Goal: Task Accomplishment & Management: Manage account settings

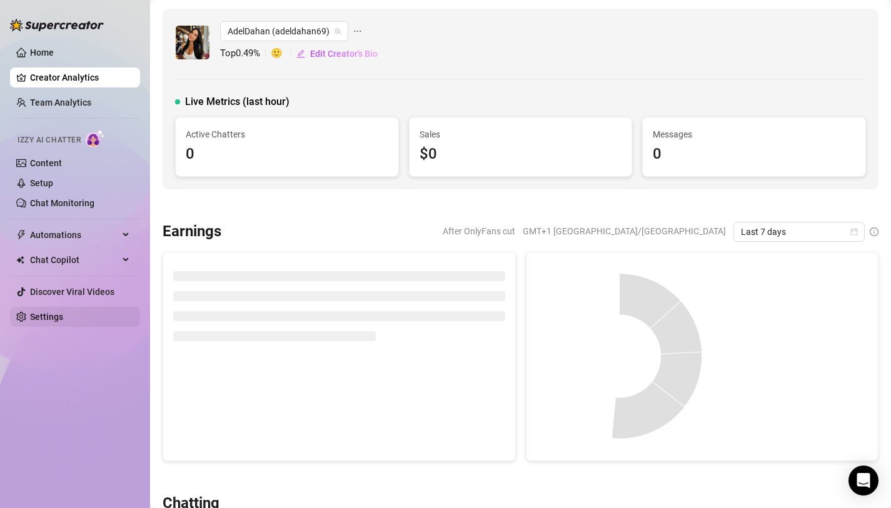
click at [36, 318] on link "Settings" at bounding box center [46, 317] width 33 height 10
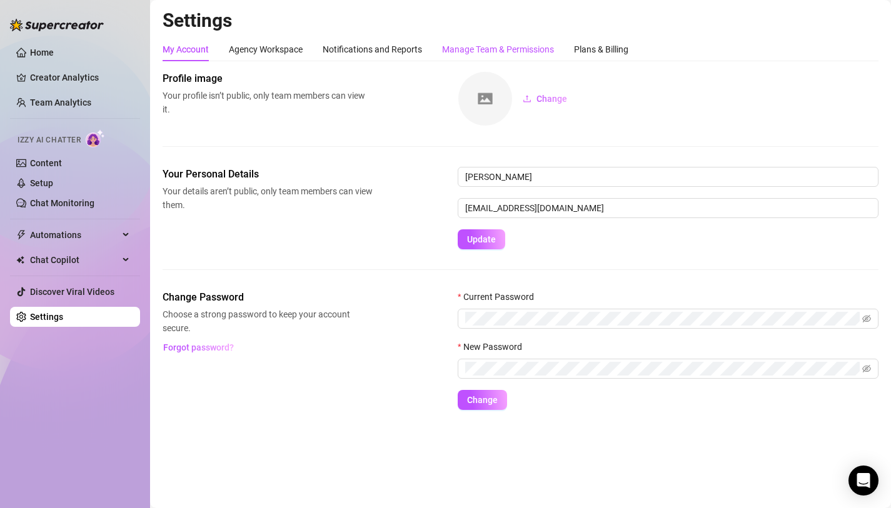
click at [473, 50] on div "Manage Team & Permissions" at bounding box center [498, 50] width 112 height 14
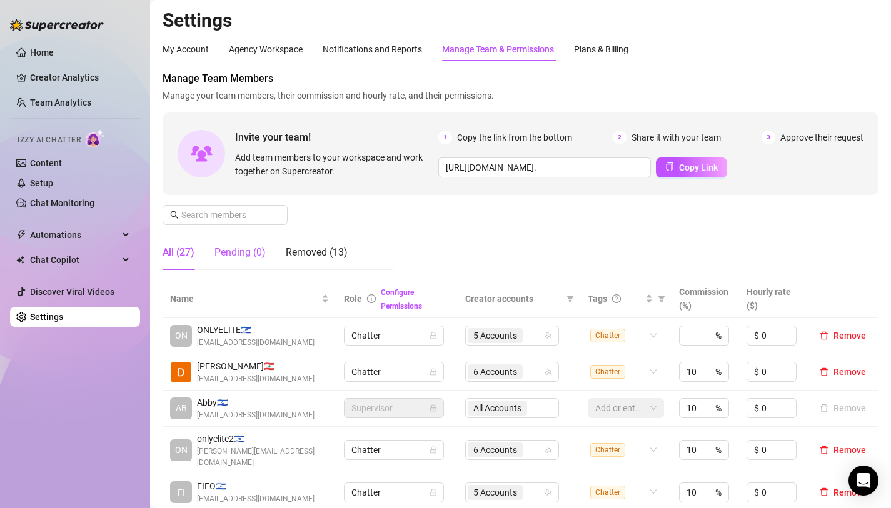
click at [256, 254] on div "Pending (0)" at bounding box center [239, 252] width 51 height 15
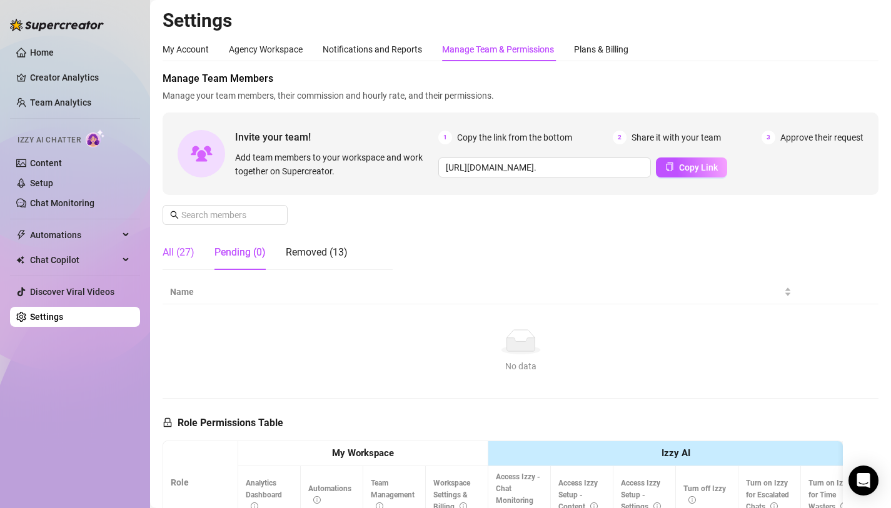
click at [191, 258] on div "All (27)" at bounding box center [179, 252] width 32 height 15
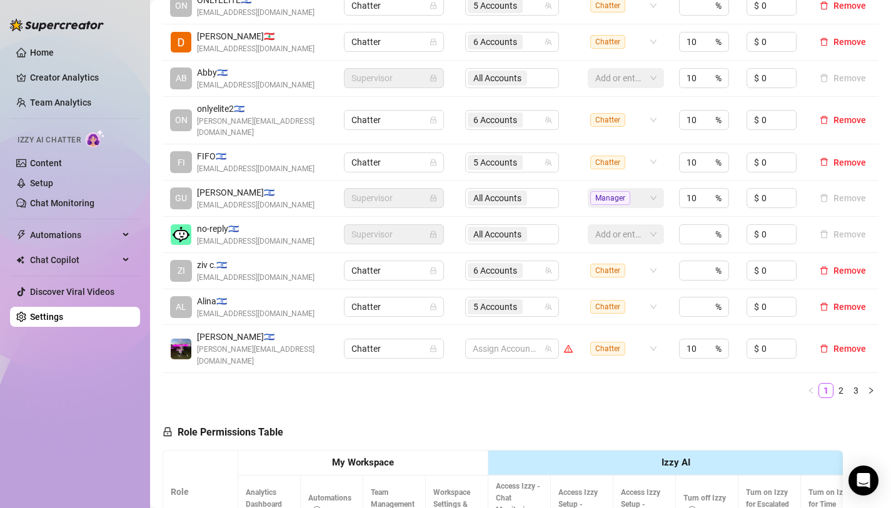
scroll to position [340, 0]
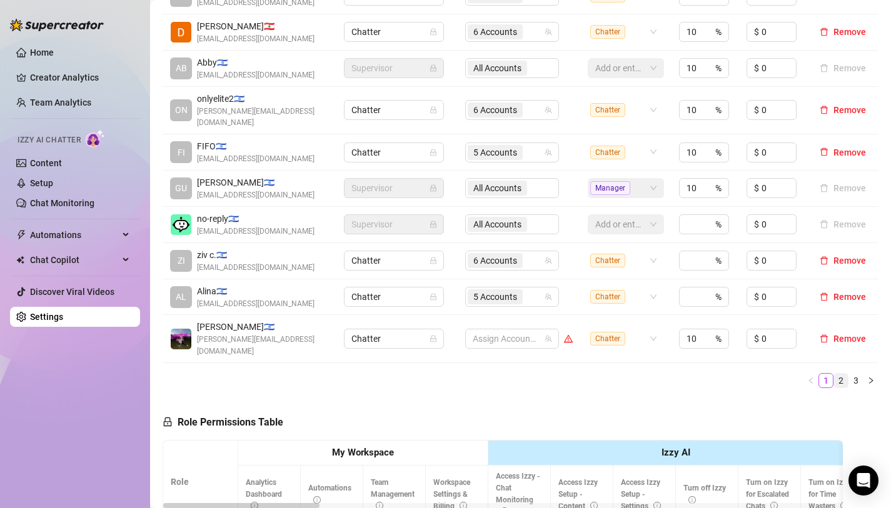
click at [837, 374] on link "2" at bounding box center [841, 381] width 14 height 14
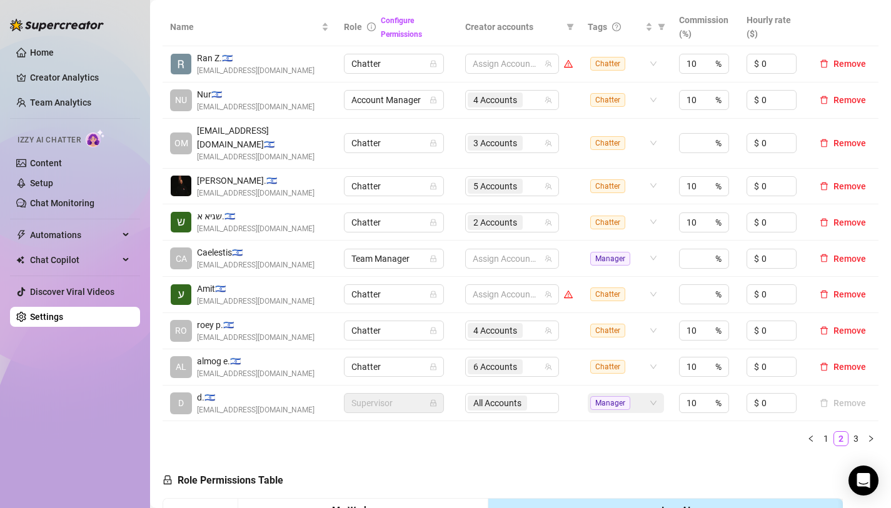
scroll to position [262, 0]
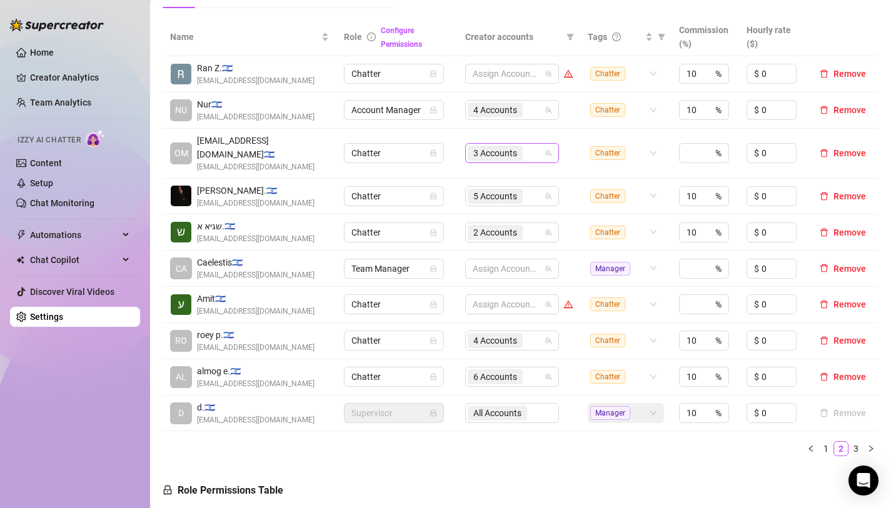
click at [488, 146] on span "3 Accounts" at bounding box center [495, 153] width 44 height 14
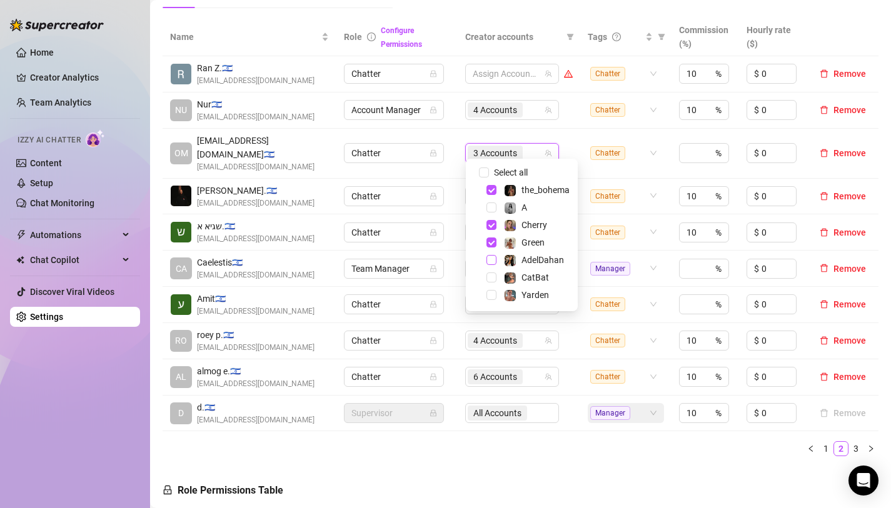
click at [491, 262] on span "Select tree node" at bounding box center [491, 260] width 10 height 10
click at [489, 299] on span "Select tree node" at bounding box center [491, 295] width 10 height 10
click at [529, 449] on div "Name Role Configure Permissions Creator accounts Tags Commission (%) Hourly rat…" at bounding box center [521, 242] width 716 height 448
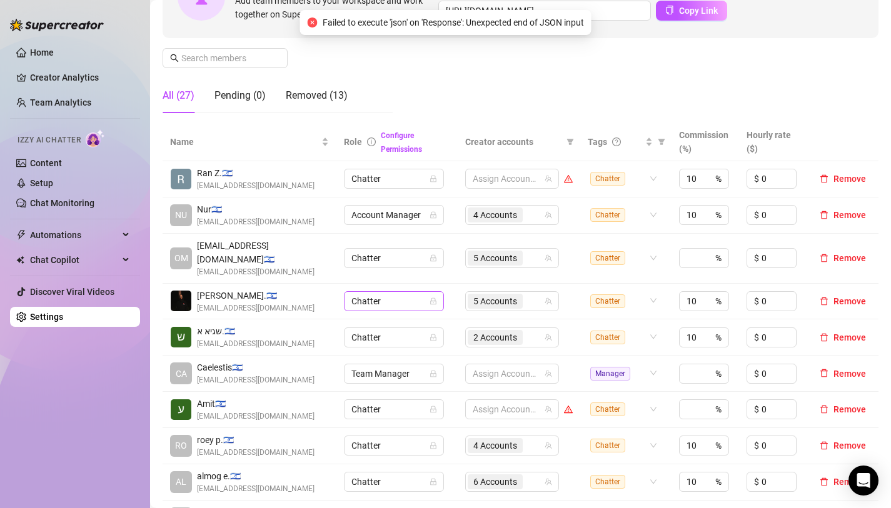
scroll to position [0, 0]
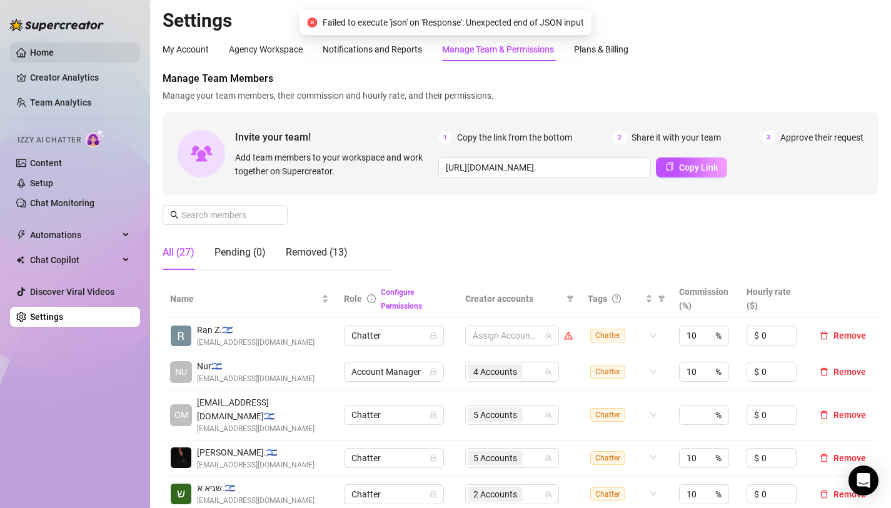
click at [54, 53] on link "Home" at bounding box center [42, 53] width 24 height 10
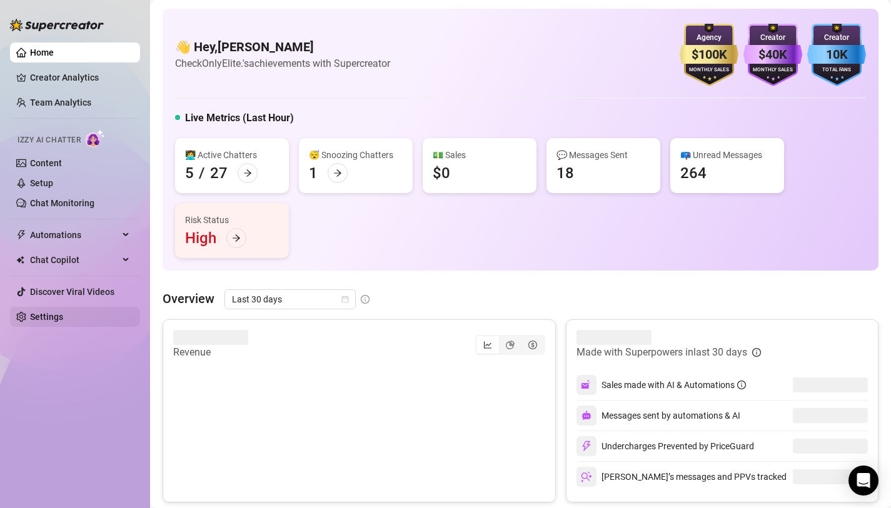
click at [63, 312] on link "Settings" at bounding box center [46, 317] width 33 height 10
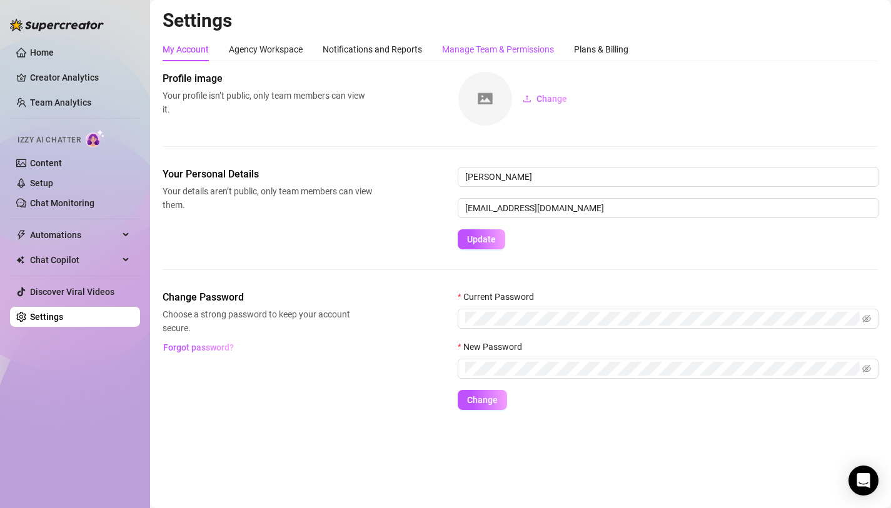
click at [475, 47] on div "Manage Team & Permissions" at bounding box center [498, 50] width 112 height 14
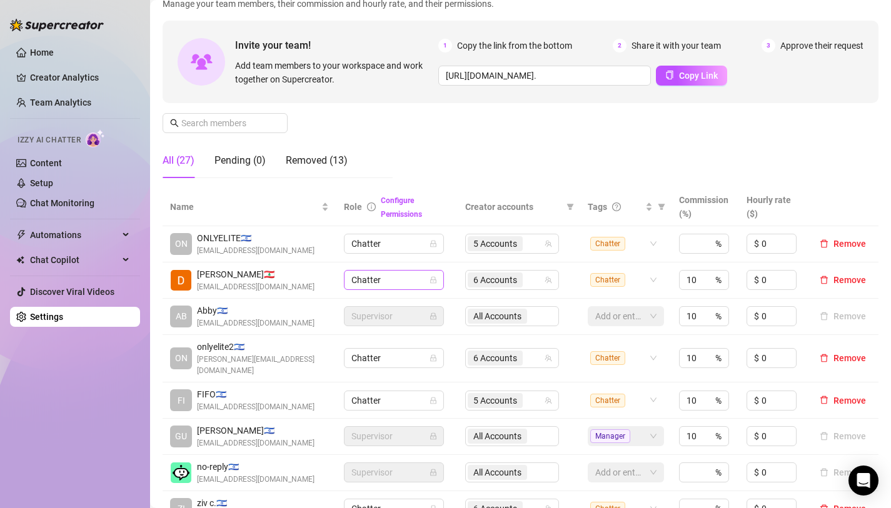
scroll to position [94, 0]
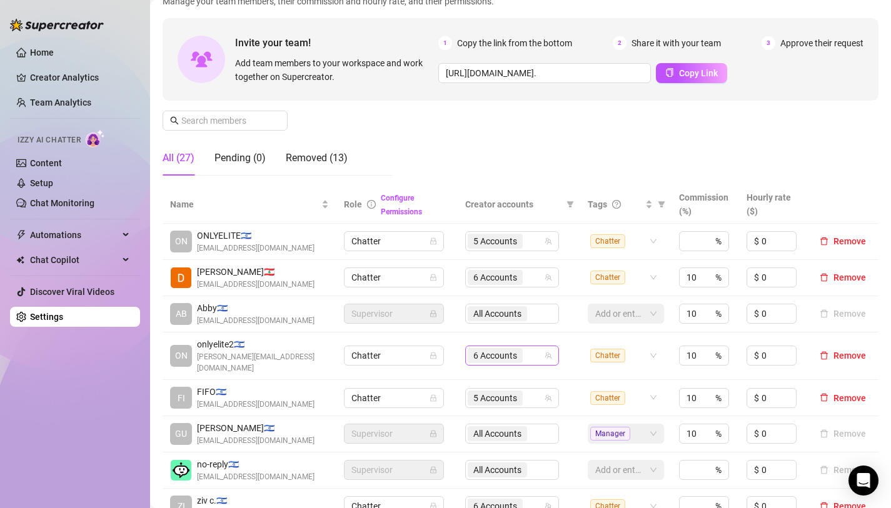
click at [493, 353] on span "6 Accounts" at bounding box center [495, 356] width 44 height 14
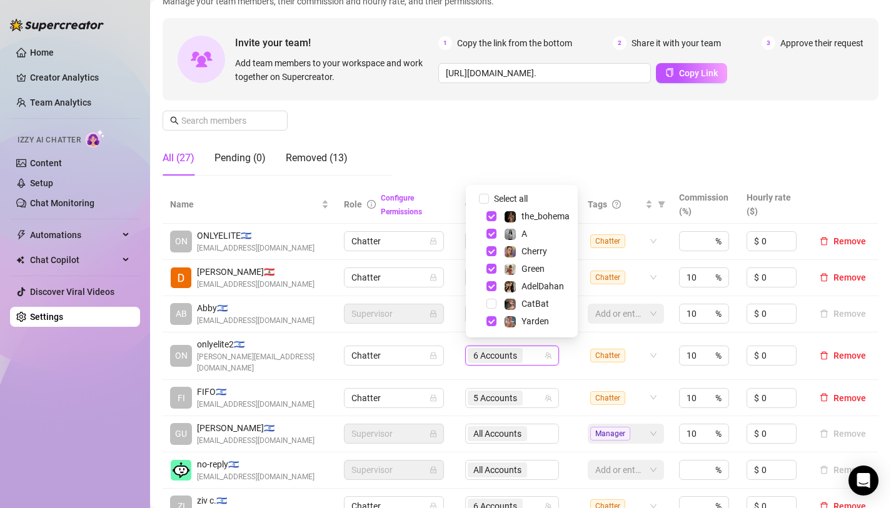
click at [408, 131] on div "Manage Team Members Manage your team members, their commission and hourly rate,…" at bounding box center [521, 81] width 716 height 209
